Goal: Task Accomplishment & Management: Use online tool/utility

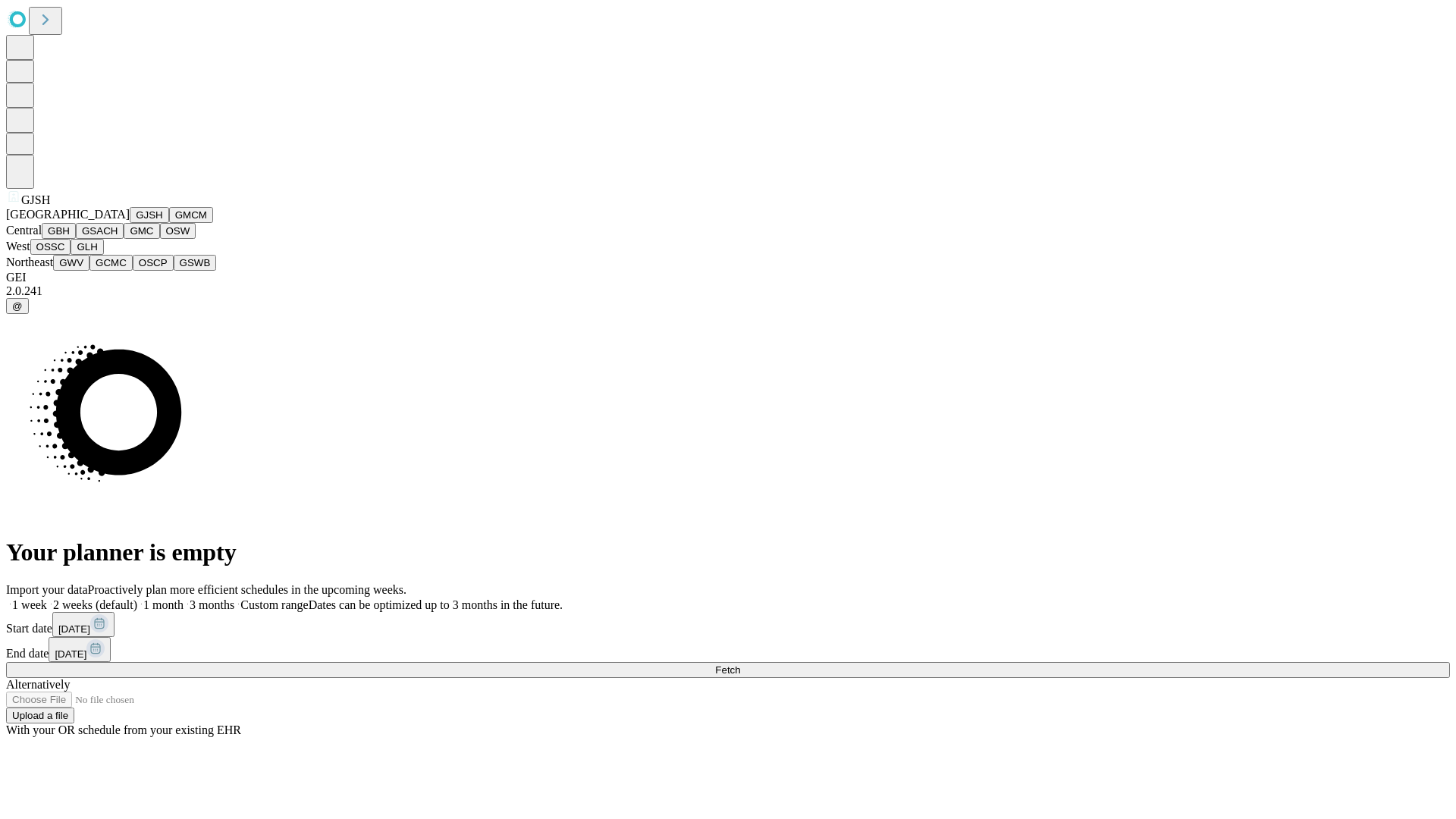
click at [130, 223] on button "GJSH" at bounding box center [149, 215] width 39 height 16
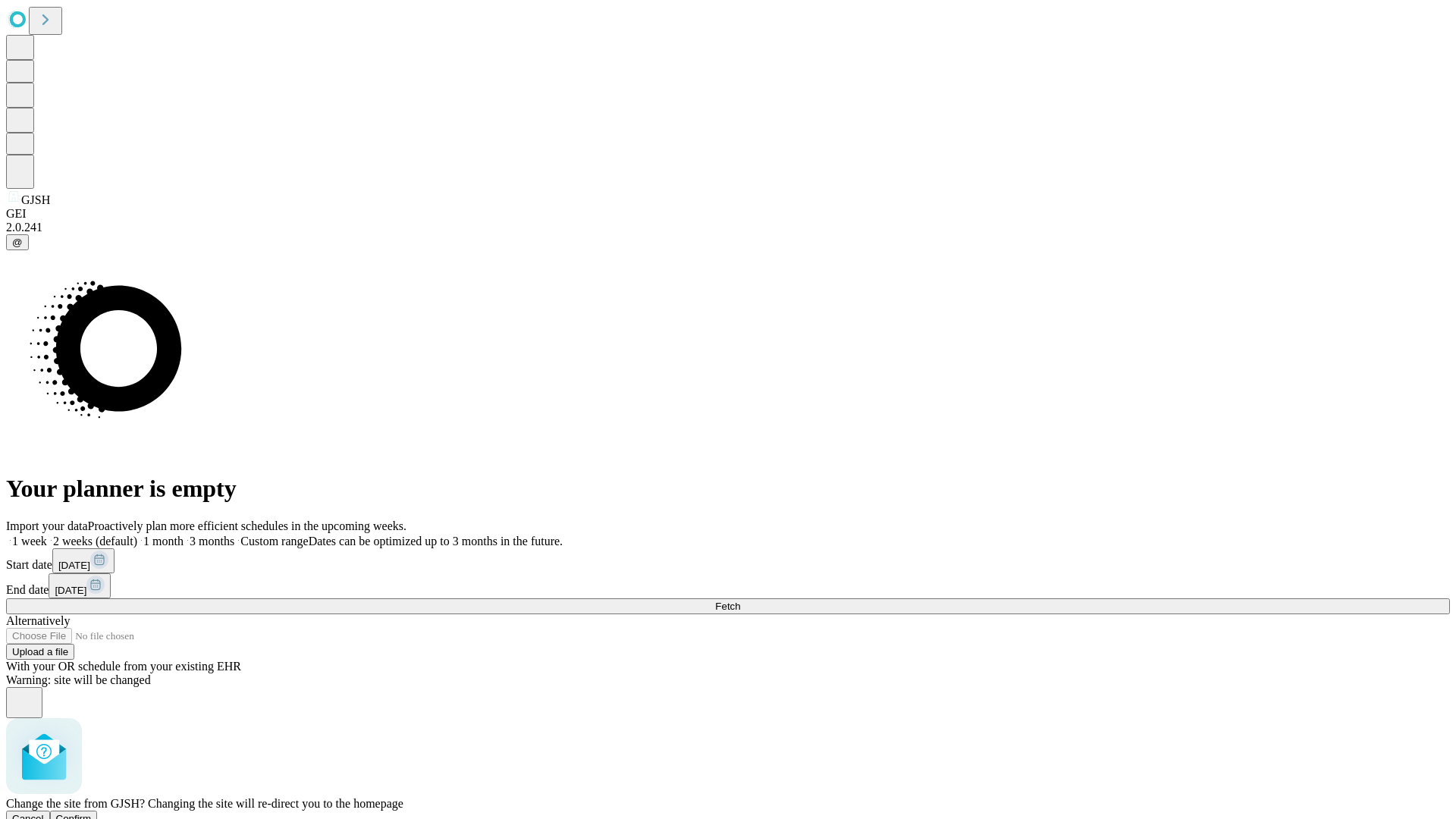
click at [92, 812] on span "Confirm" at bounding box center [74, 818] width 36 height 11
click at [137, 535] on label "2 weeks (default)" at bounding box center [92, 541] width 90 height 13
click at [740, 601] on span "Fetch" at bounding box center [727, 606] width 25 height 11
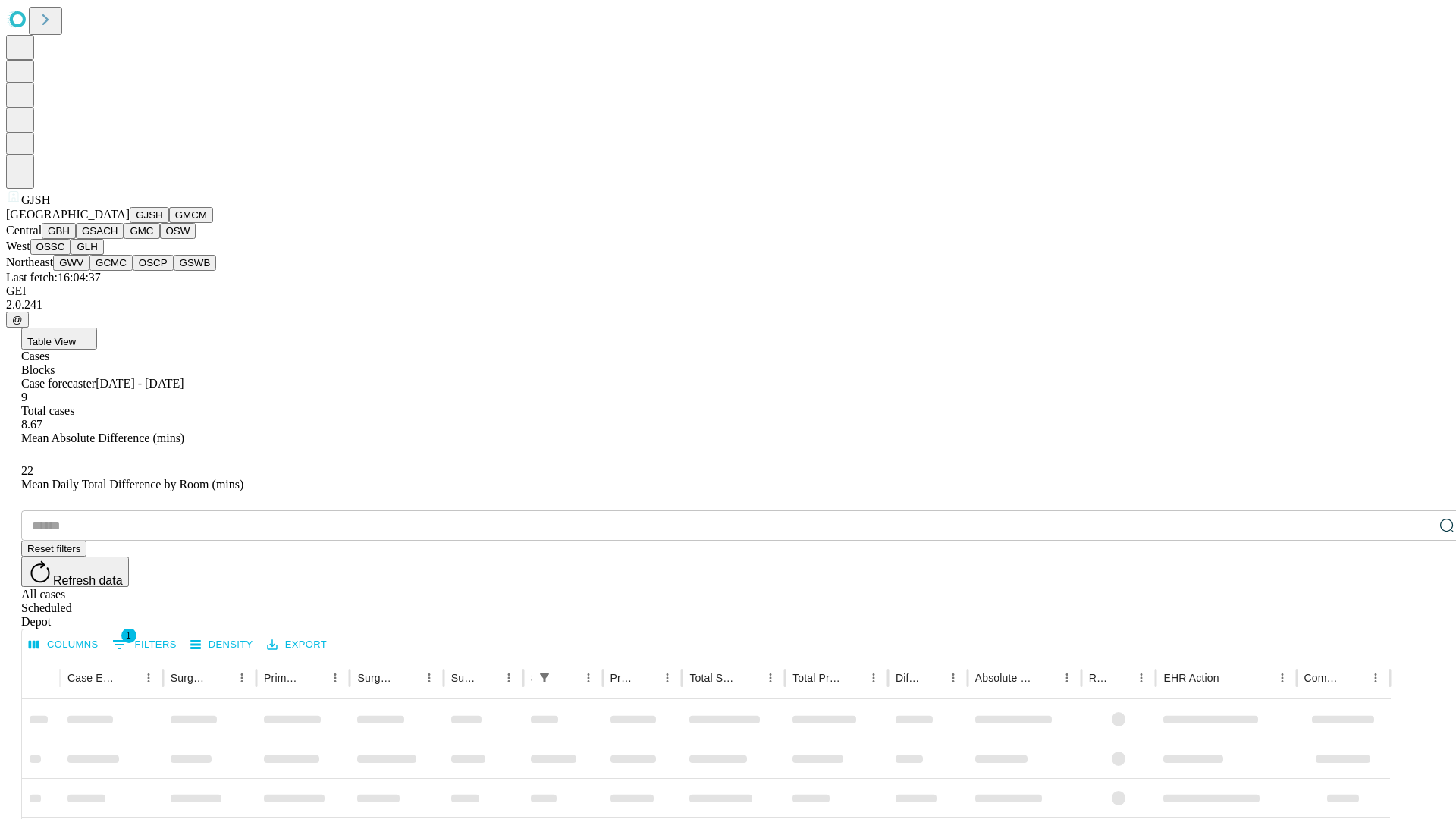
click at [169, 223] on button "GMCM" at bounding box center [191, 215] width 44 height 16
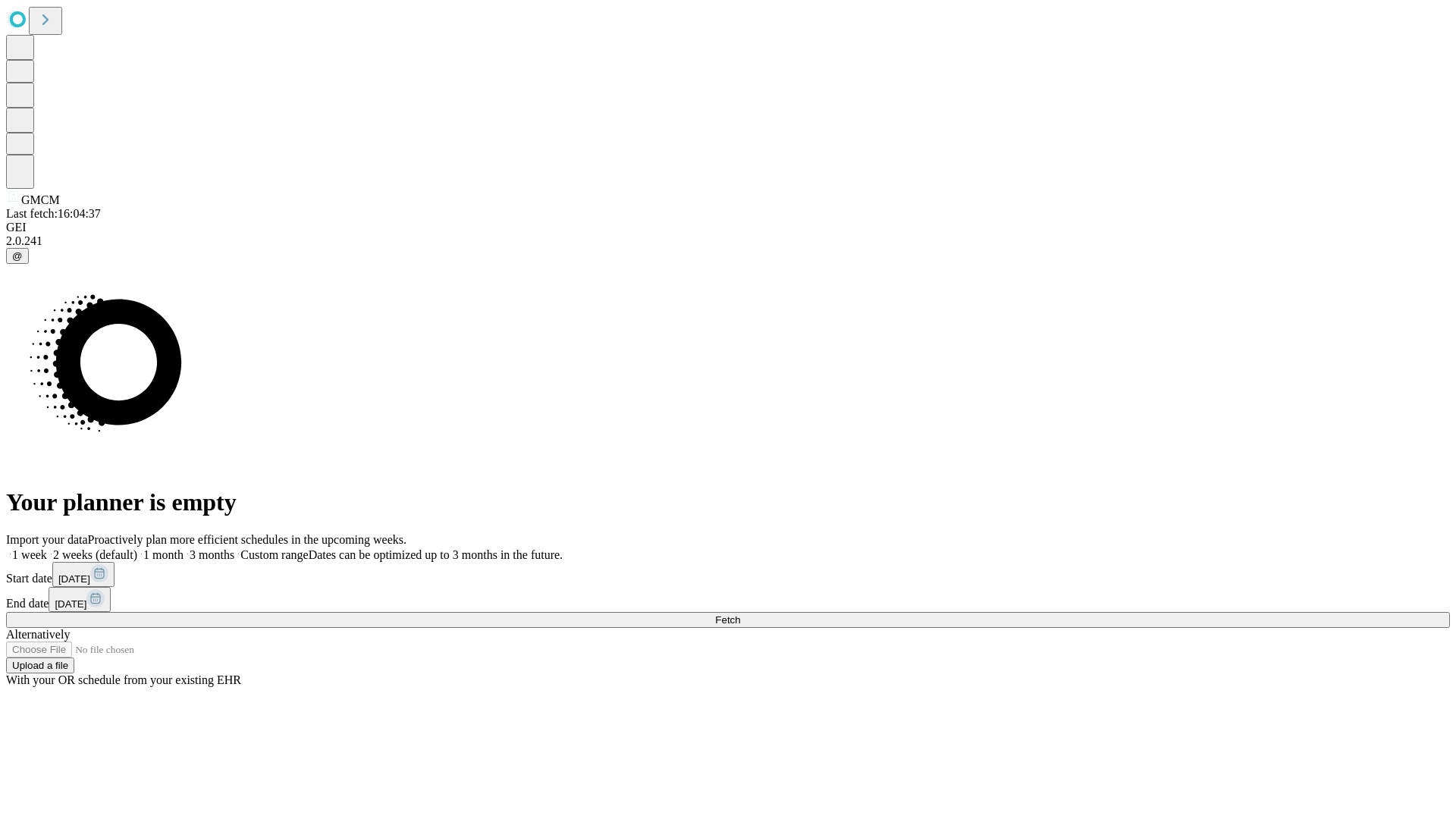
click at [137, 548] on label "2 weeks (default)" at bounding box center [92, 555] width 90 height 13
click at [740, 614] on span "Fetch" at bounding box center [727, 620] width 25 height 11
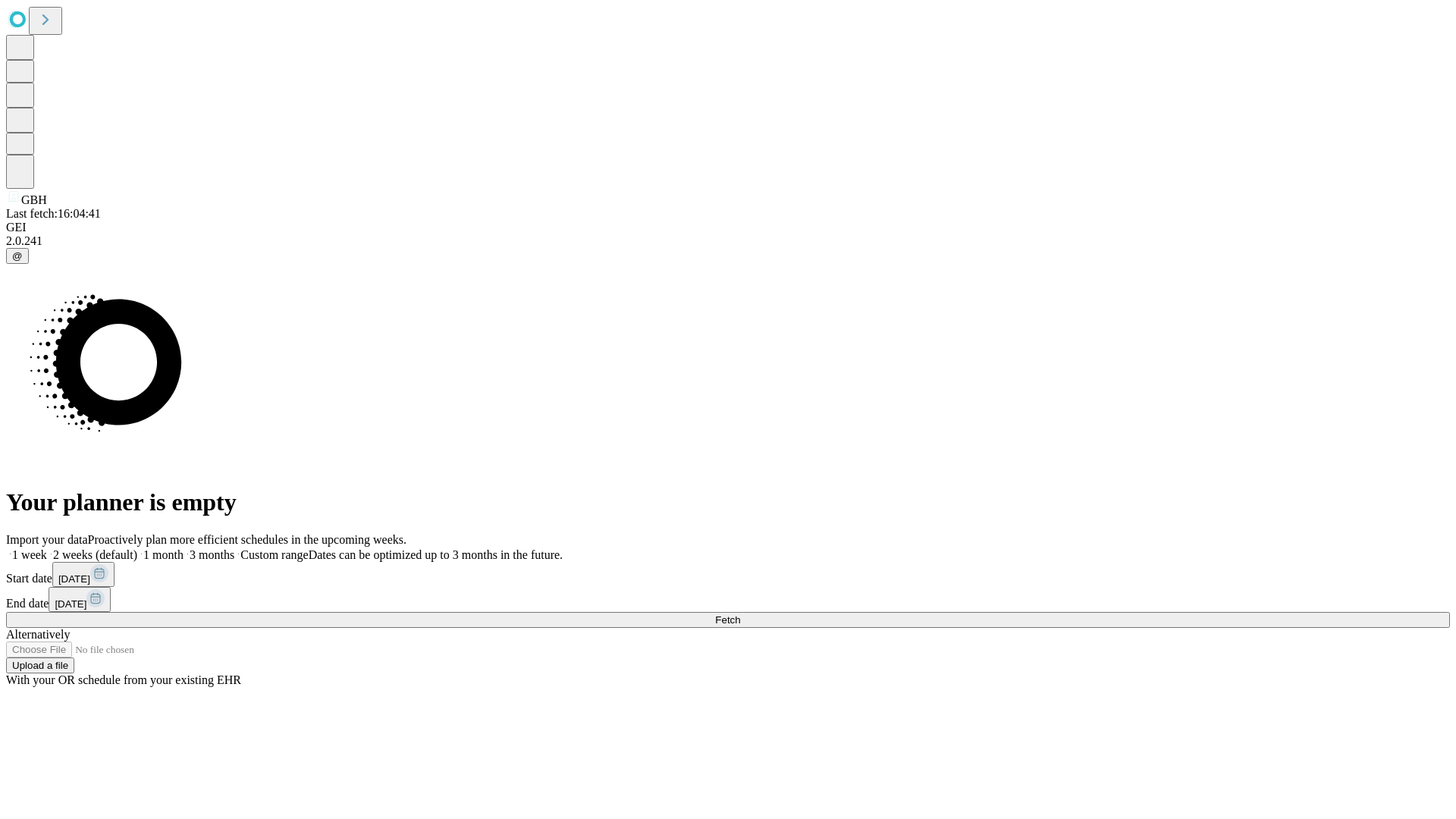
click at [137, 548] on label "2 weeks (default)" at bounding box center [92, 555] width 90 height 13
click at [740, 614] on span "Fetch" at bounding box center [727, 620] width 25 height 11
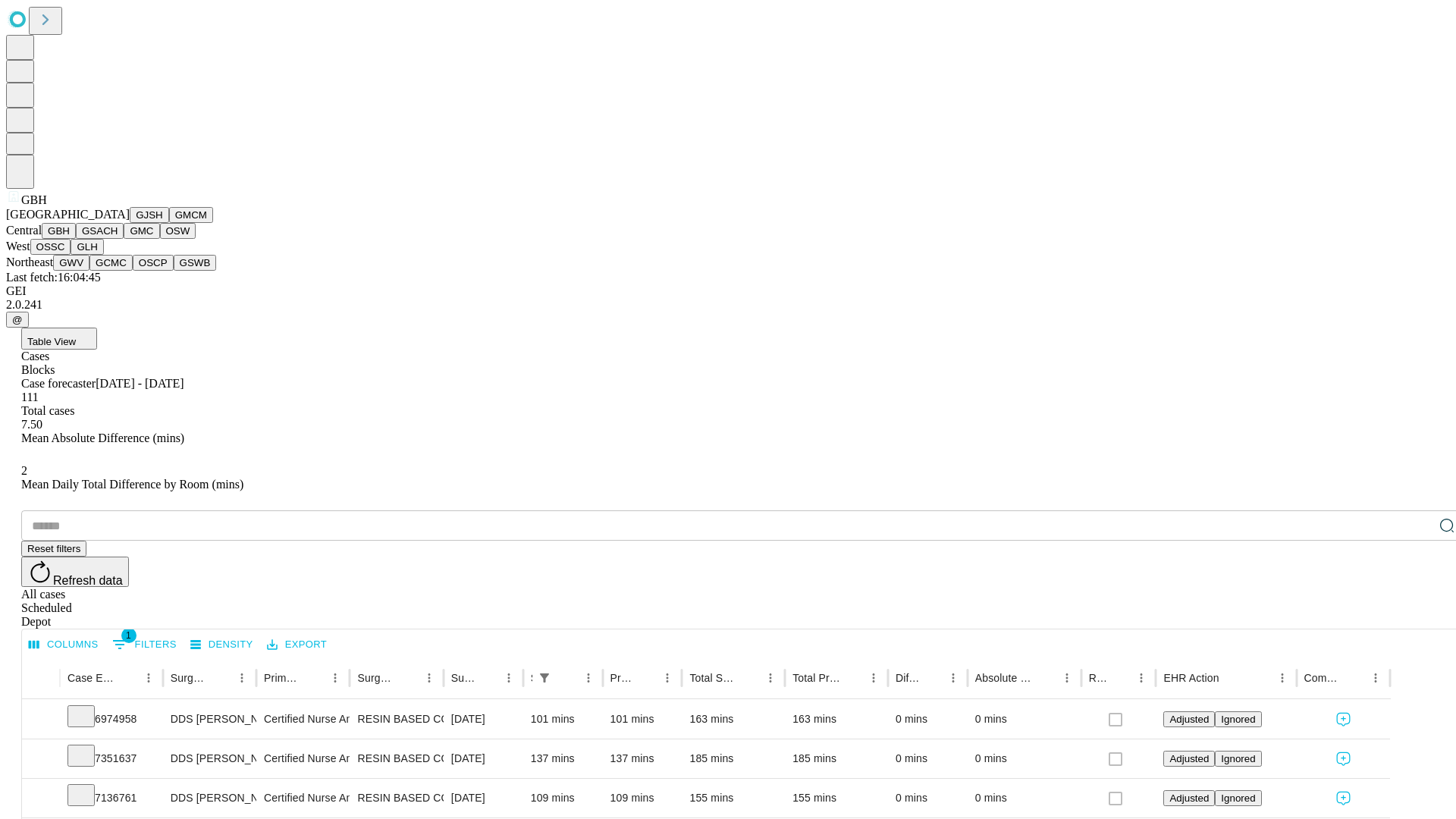
click at [117, 239] on button "GSACH" at bounding box center [99, 231] width 48 height 16
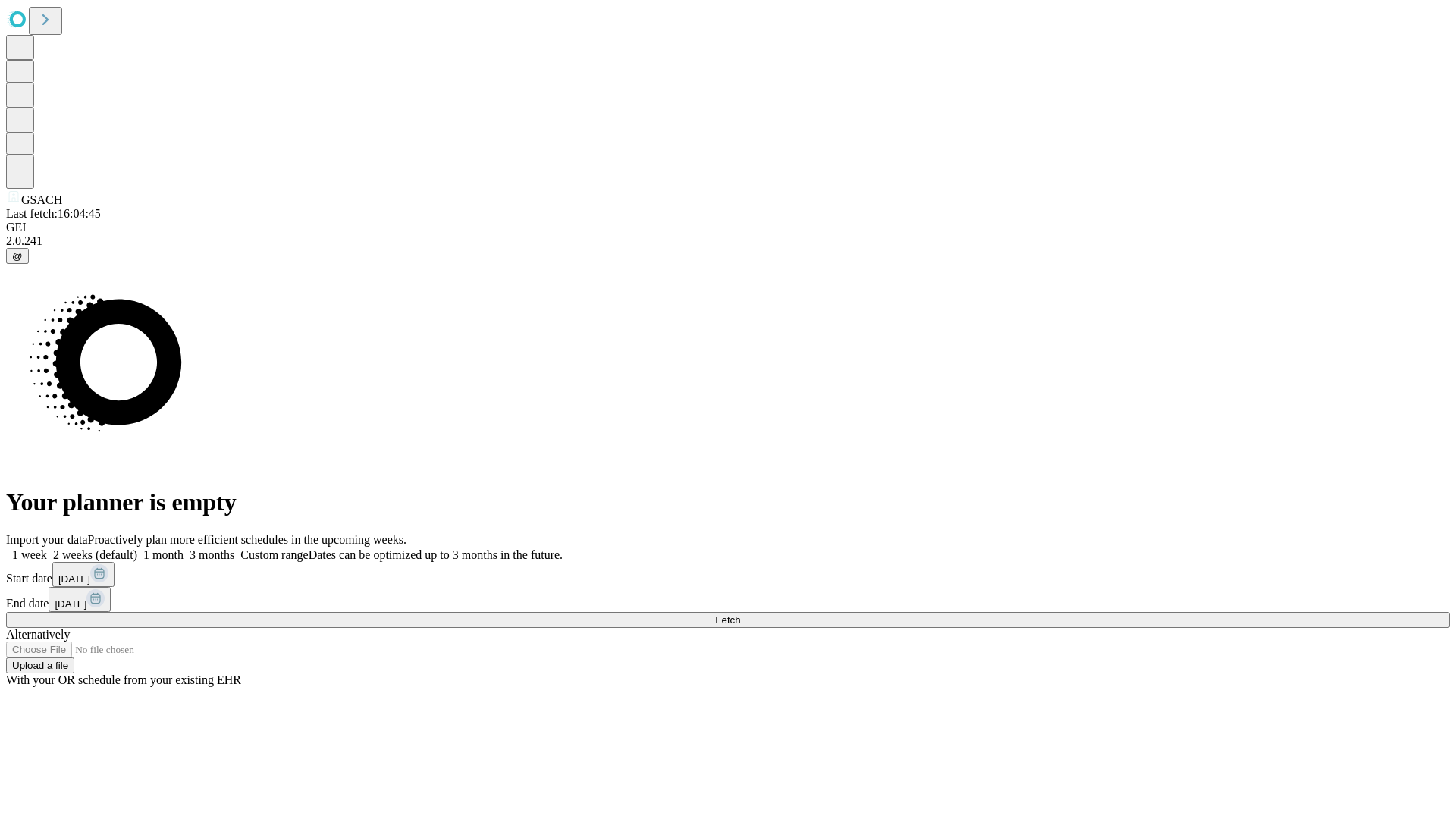
click at [137, 548] on label "2 weeks (default)" at bounding box center [92, 555] width 90 height 13
click at [740, 614] on span "Fetch" at bounding box center [727, 620] width 25 height 11
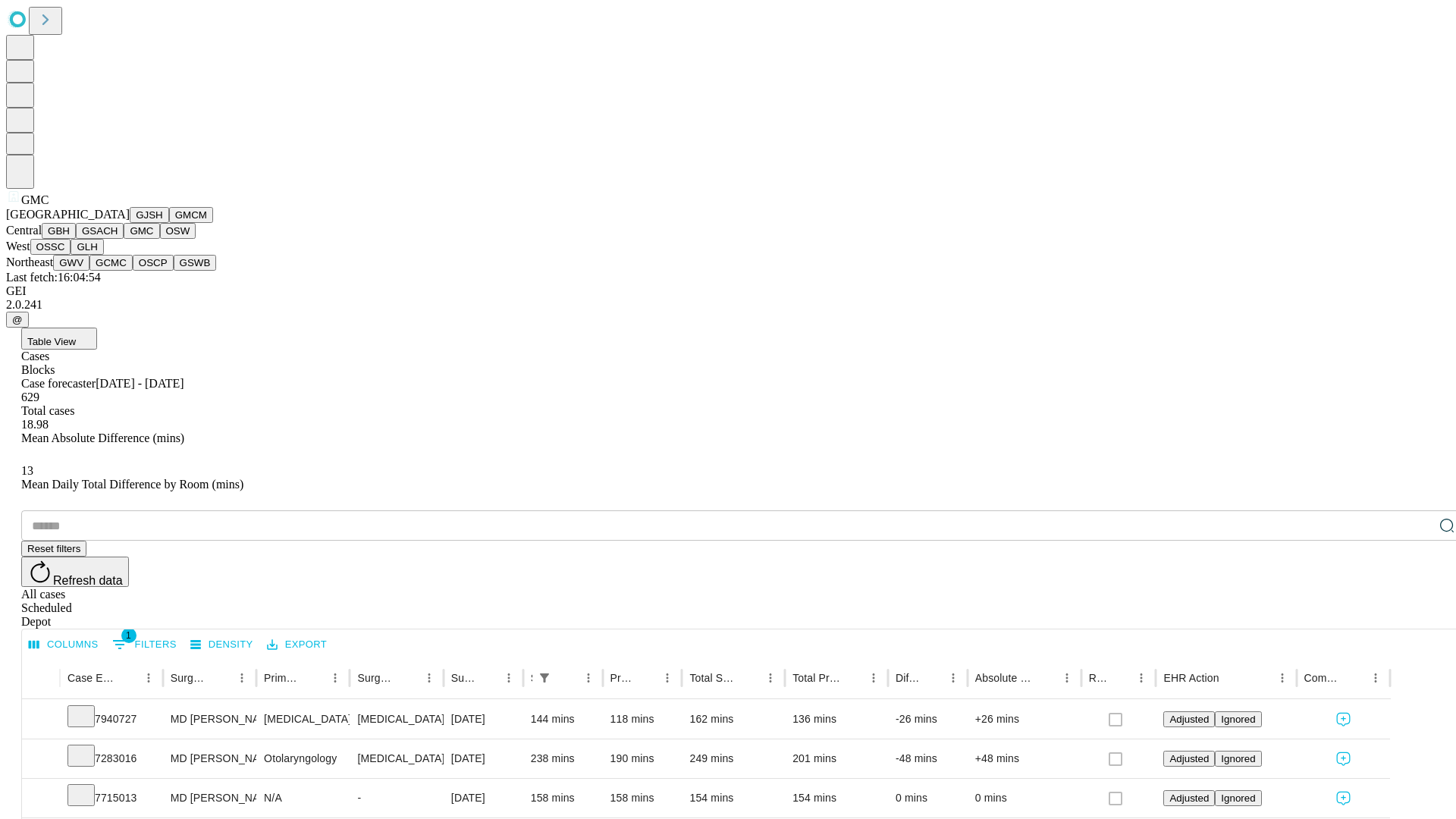
click at [160, 239] on button "OSW" at bounding box center [178, 231] width 37 height 16
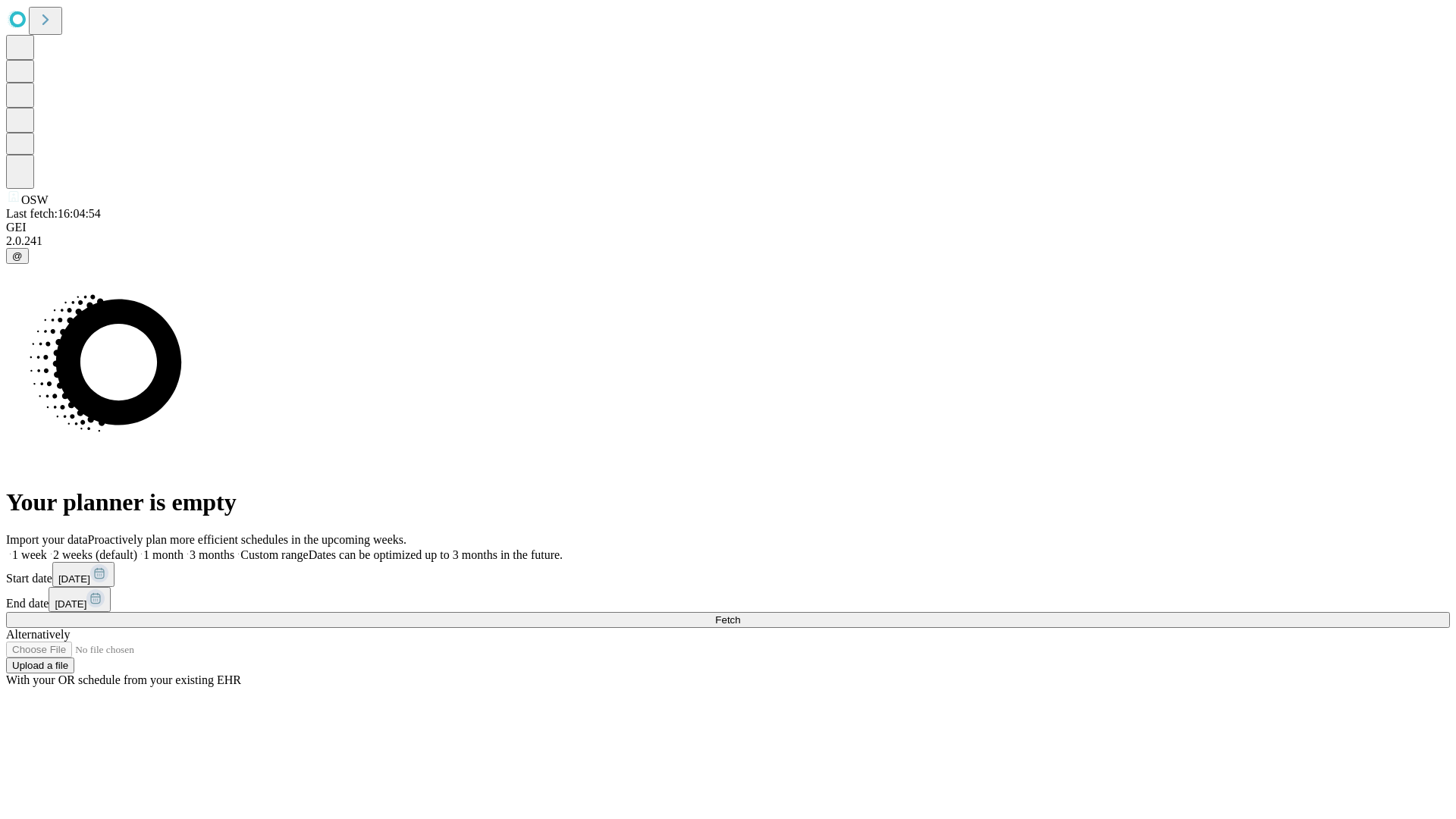
click at [137, 548] on label "2 weeks (default)" at bounding box center [92, 555] width 90 height 13
click at [740, 614] on span "Fetch" at bounding box center [727, 620] width 25 height 11
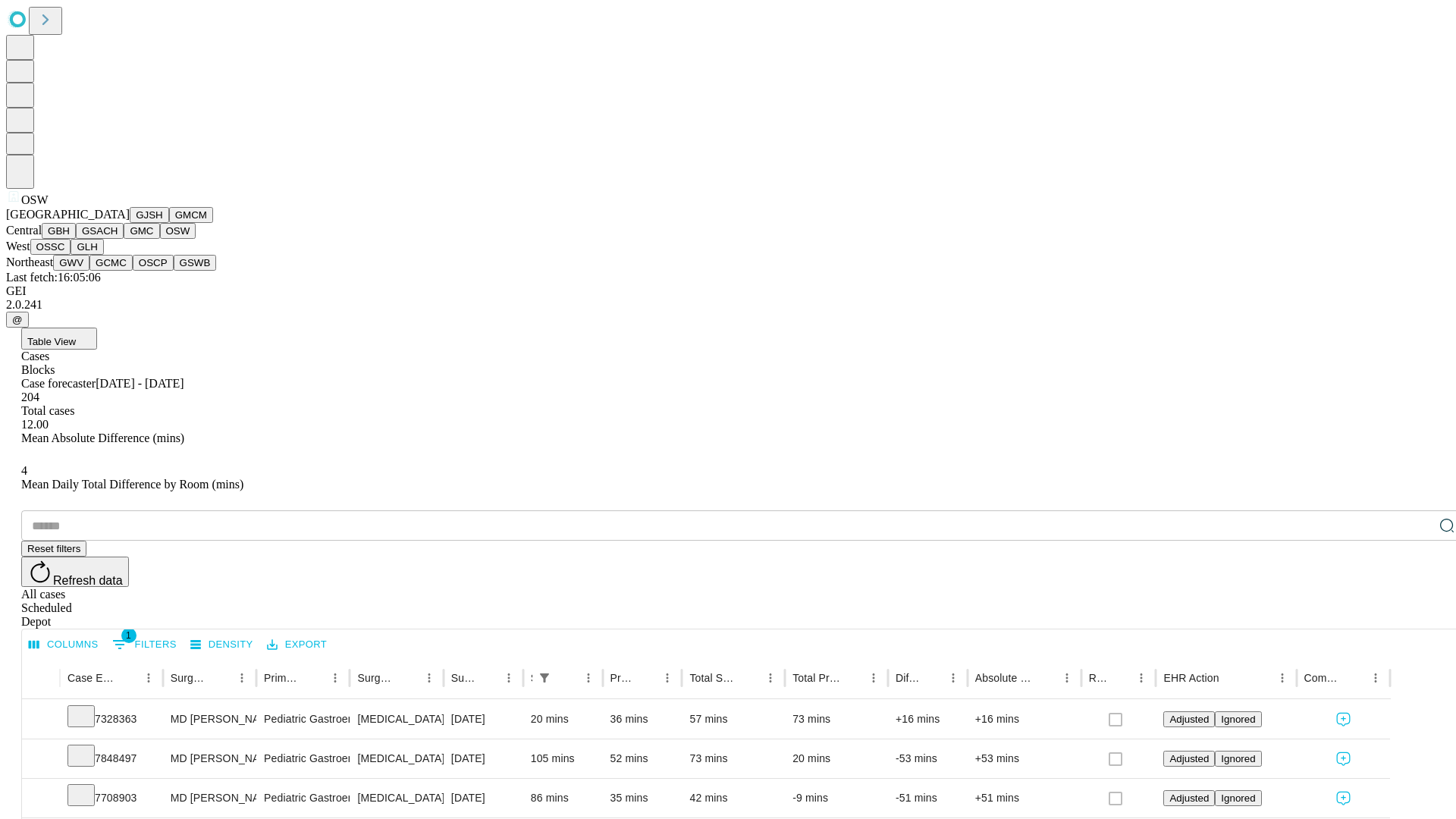
click at [71, 255] on button "OSSC" at bounding box center [51, 247] width 41 height 16
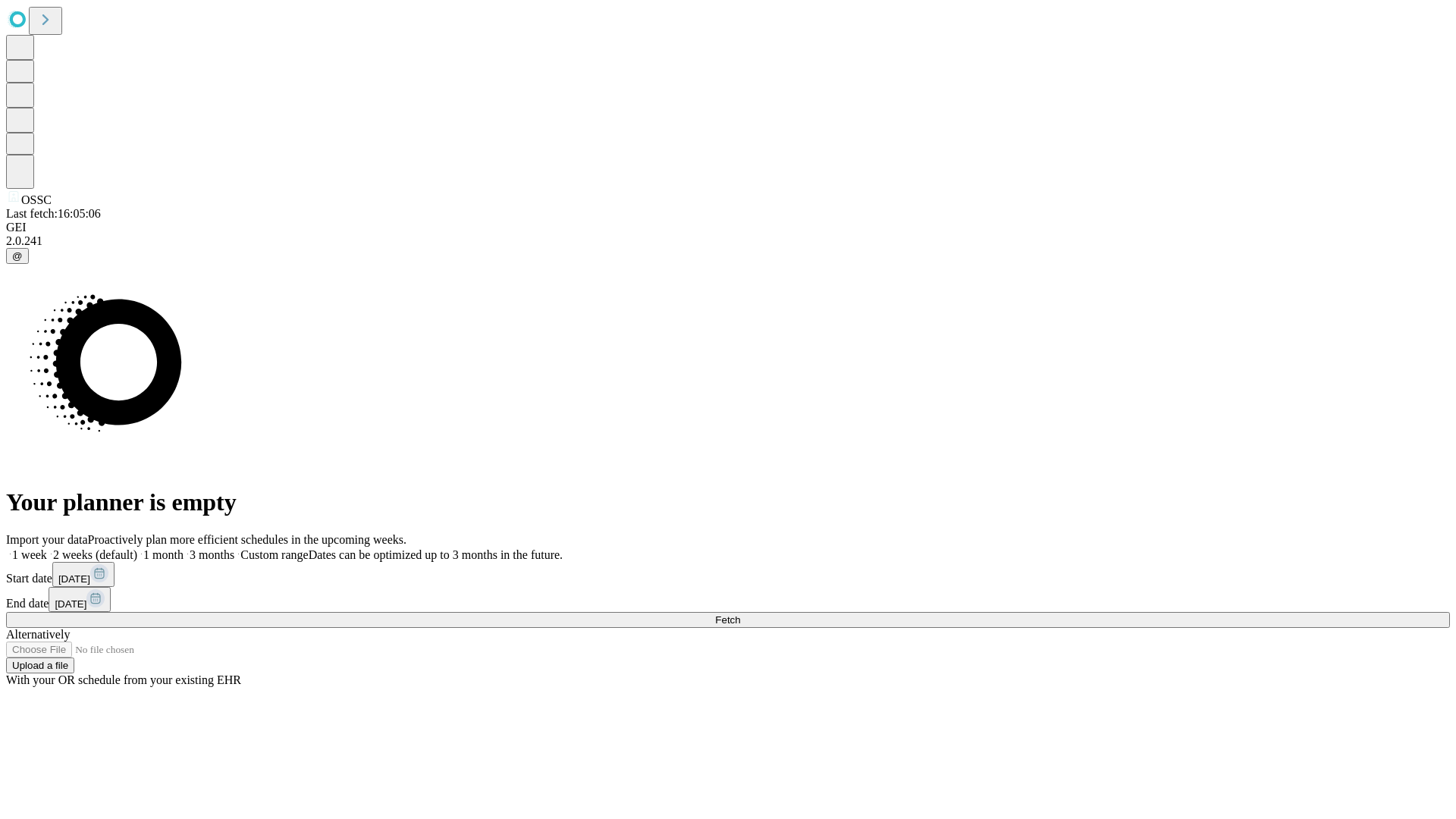
click at [137, 548] on label "2 weeks (default)" at bounding box center [92, 555] width 90 height 13
click at [740, 614] on span "Fetch" at bounding box center [727, 620] width 25 height 11
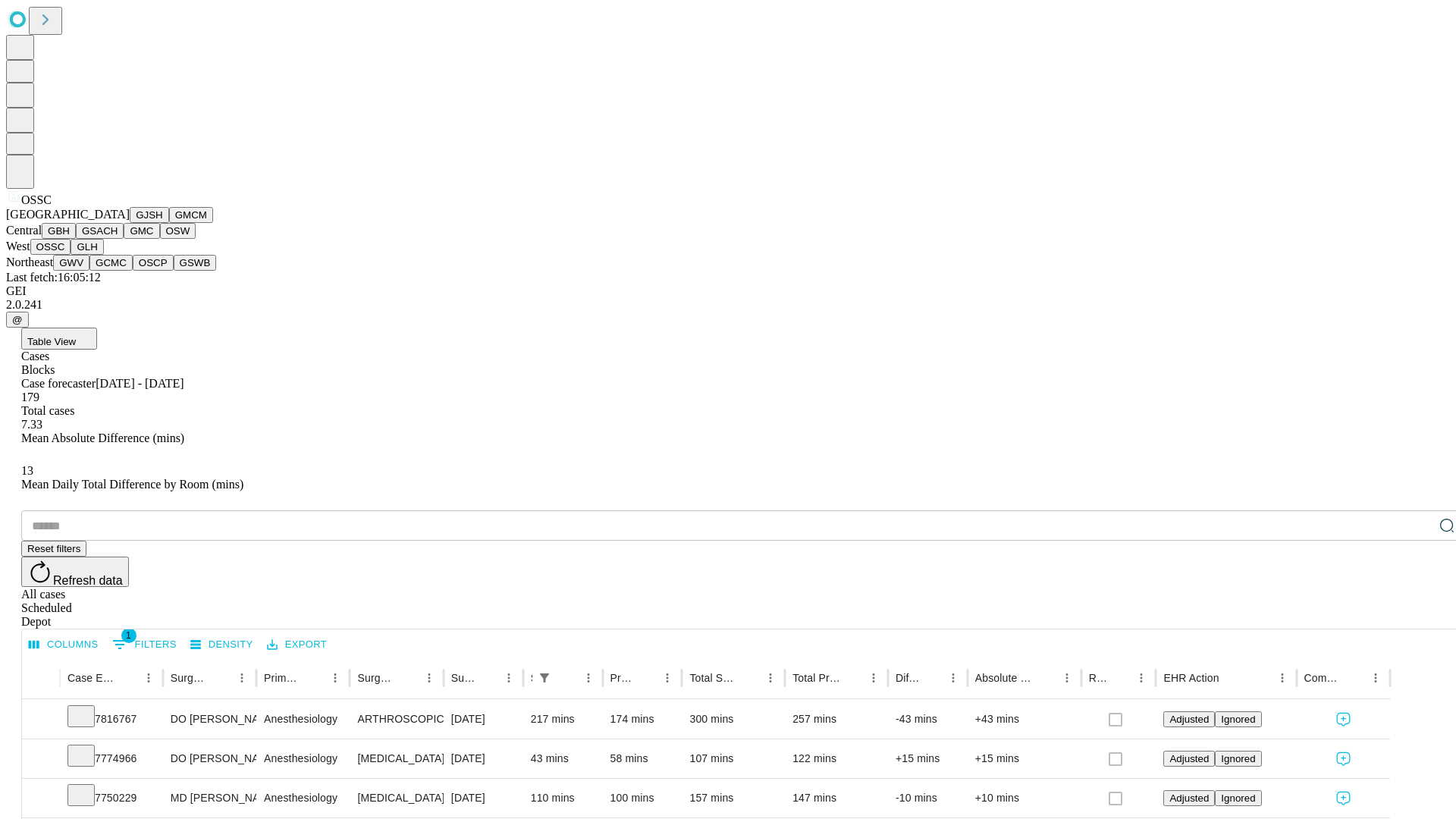
click at [104, 255] on button "GLH" at bounding box center [87, 247] width 33 height 16
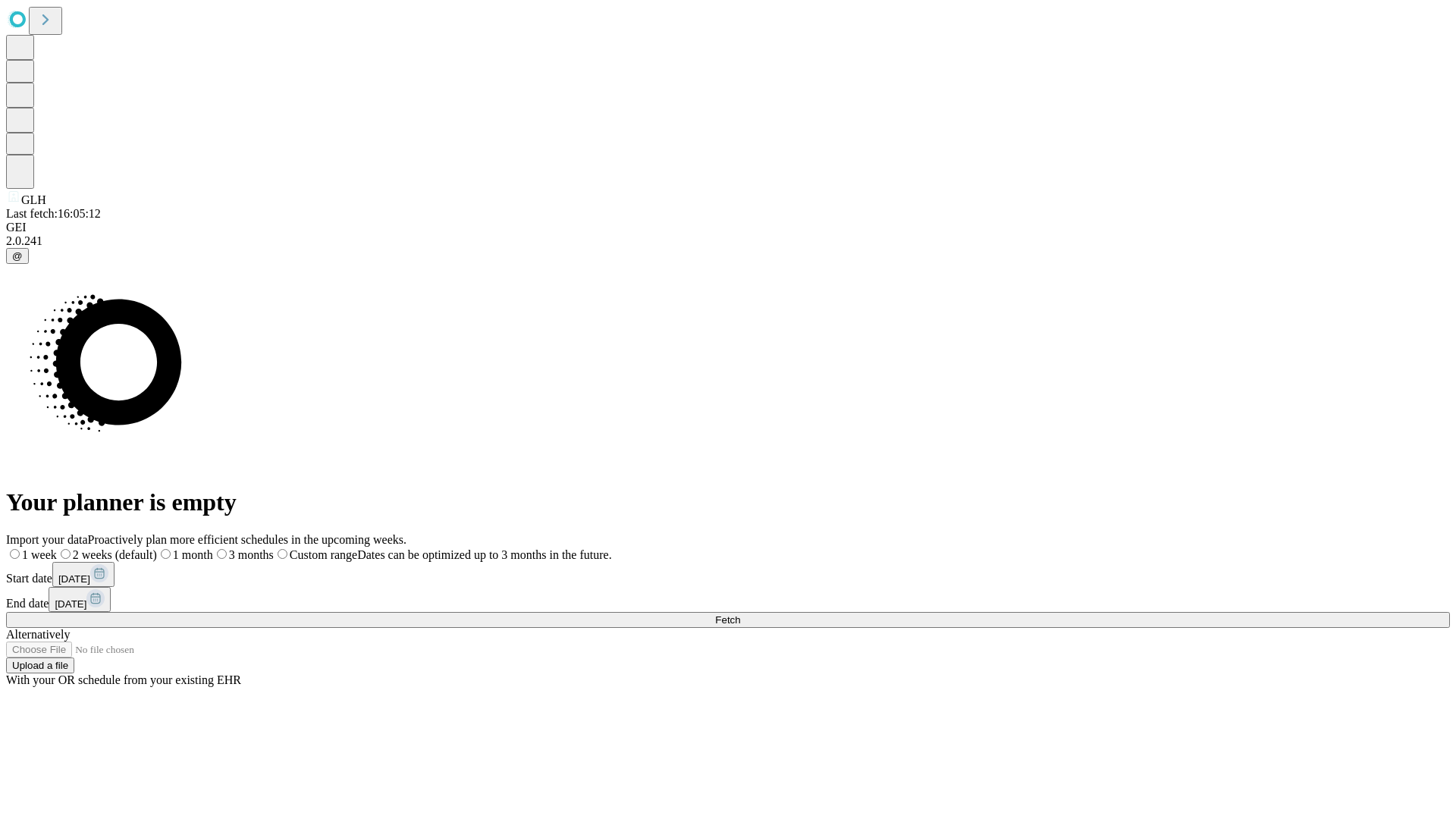
click at [157, 548] on label "2 weeks (default)" at bounding box center [107, 555] width 100 height 13
click at [740, 614] on span "Fetch" at bounding box center [727, 620] width 25 height 11
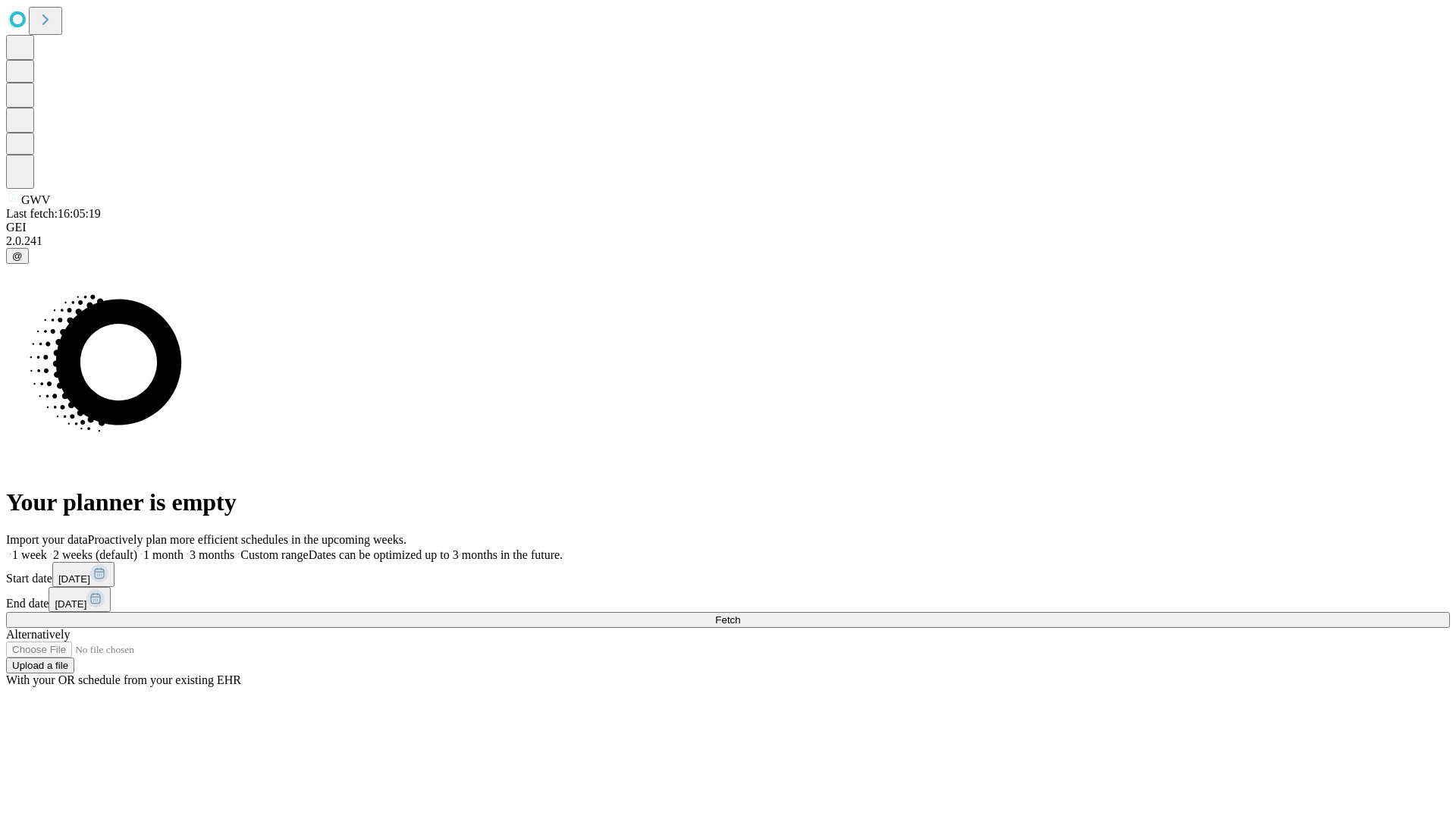
click at [137, 548] on label "2 weeks (default)" at bounding box center [92, 555] width 90 height 13
click at [740, 614] on span "Fetch" at bounding box center [727, 620] width 25 height 11
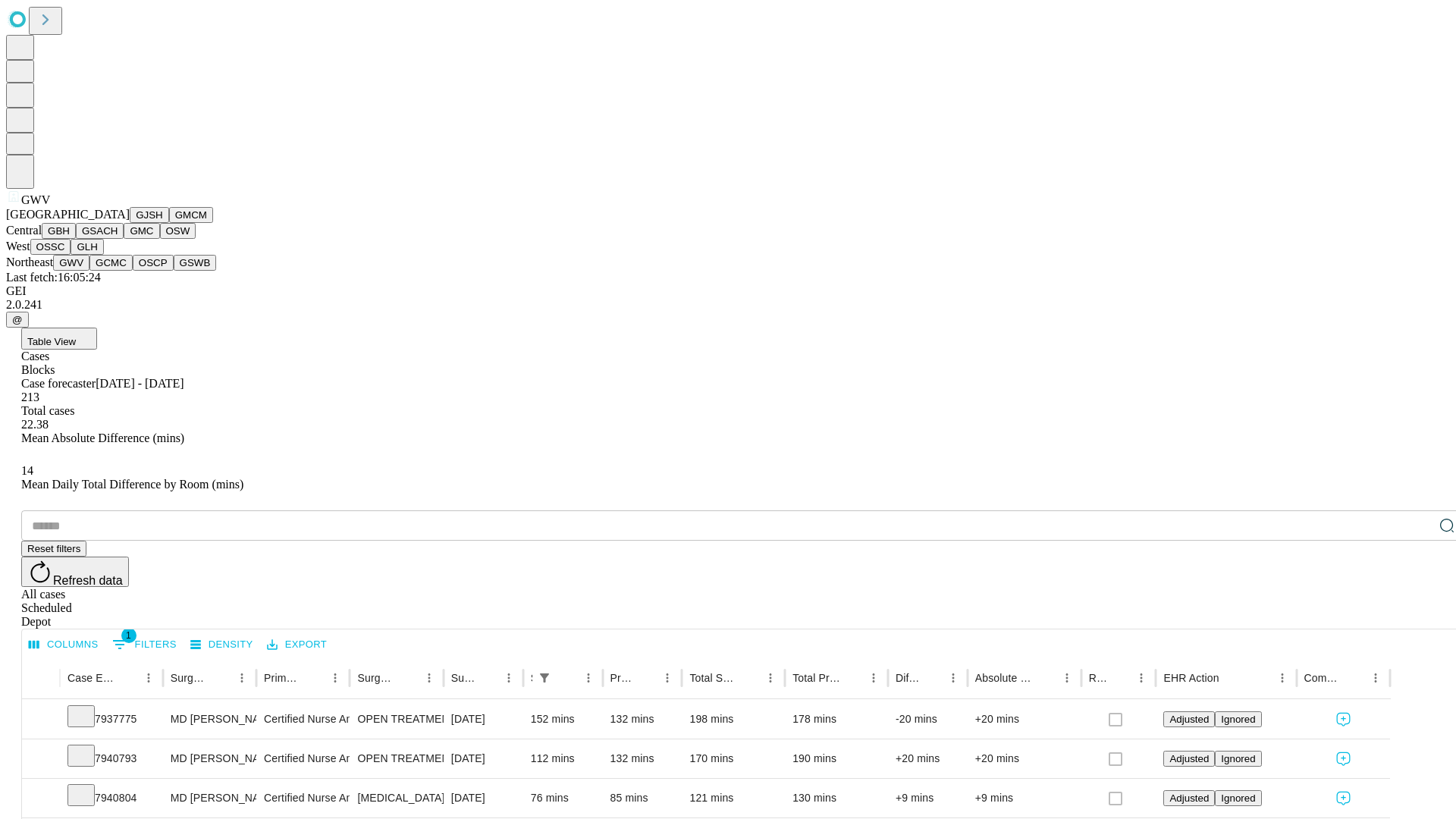
click at [117, 271] on button "GCMC" at bounding box center [111, 263] width 43 height 16
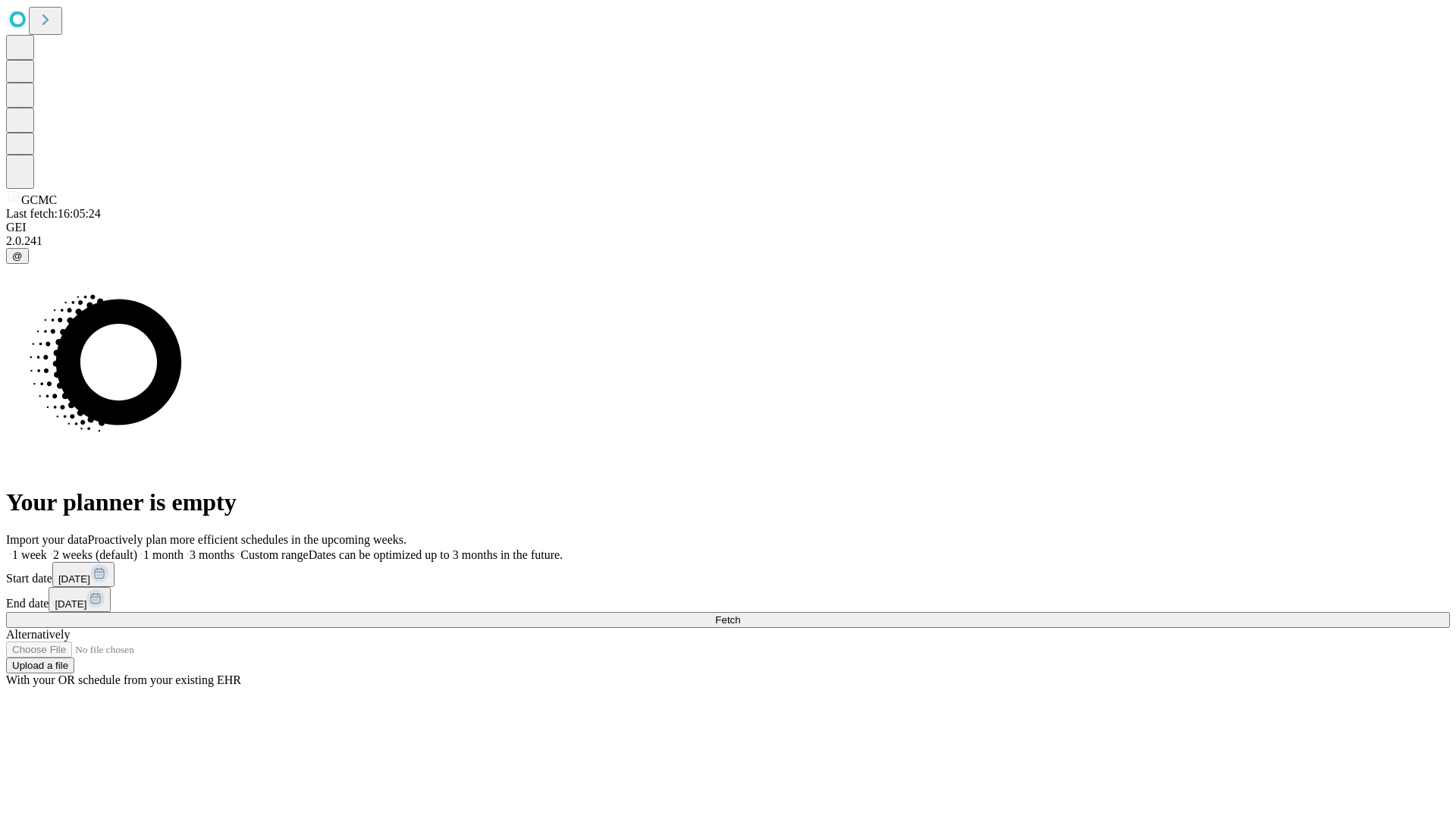
click at [137, 548] on label "2 weeks (default)" at bounding box center [92, 555] width 90 height 13
click at [740, 614] on span "Fetch" at bounding box center [727, 620] width 25 height 11
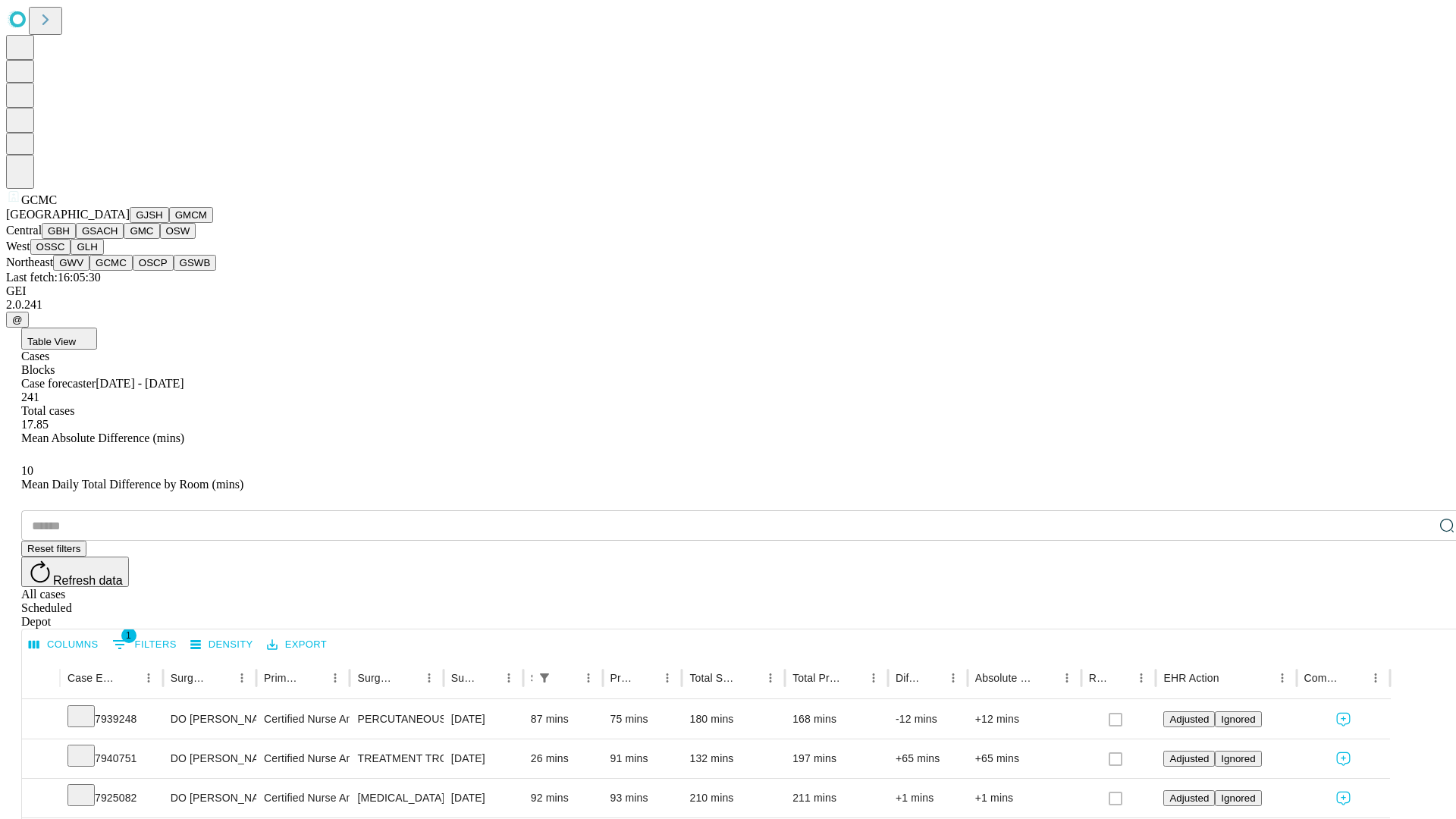
click at [133, 271] on button "OSCP" at bounding box center [153, 263] width 41 height 16
